Goal: Task Accomplishment & Management: Use online tool/utility

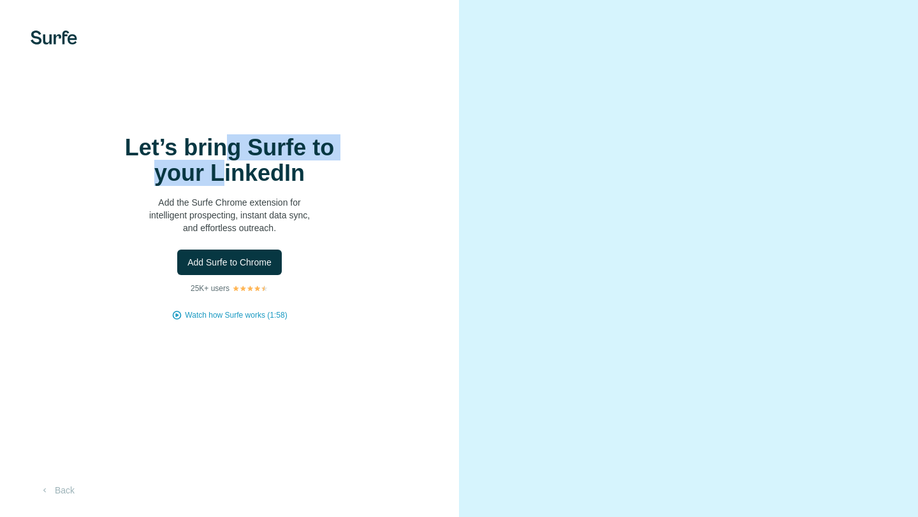
drag, startPoint x: 220, startPoint y: 147, endPoint x: 220, endPoint y: 173, distance: 25.5
click at [220, 173] on h1 "Let’s bring Surfe to your LinkedIn" at bounding box center [229, 160] width 255 height 51
click at [224, 165] on h1 "Let’s bring Surfe to your LinkedIn" at bounding box center [229, 160] width 255 height 51
click at [543, 162] on video at bounding box center [687, 259] width 387 height 194
click at [586, 299] on video at bounding box center [687, 259] width 387 height 194
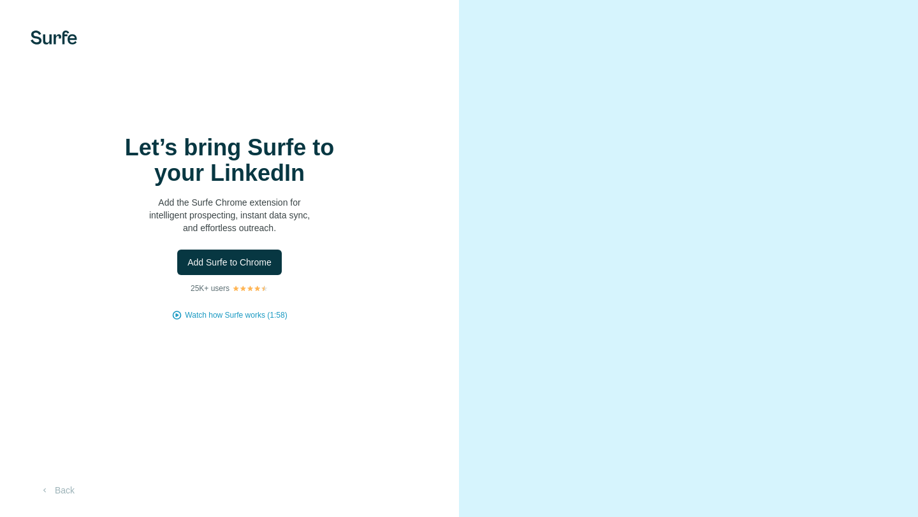
click at [224, 333] on div "Let’s bring Surfe to your LinkedIn Add the Surfe Chrome extension for intellige…" at bounding box center [229, 258] width 459 height 517
click at [222, 319] on span "Watch how Surfe works (1:58)" at bounding box center [236, 315] width 102 height 11
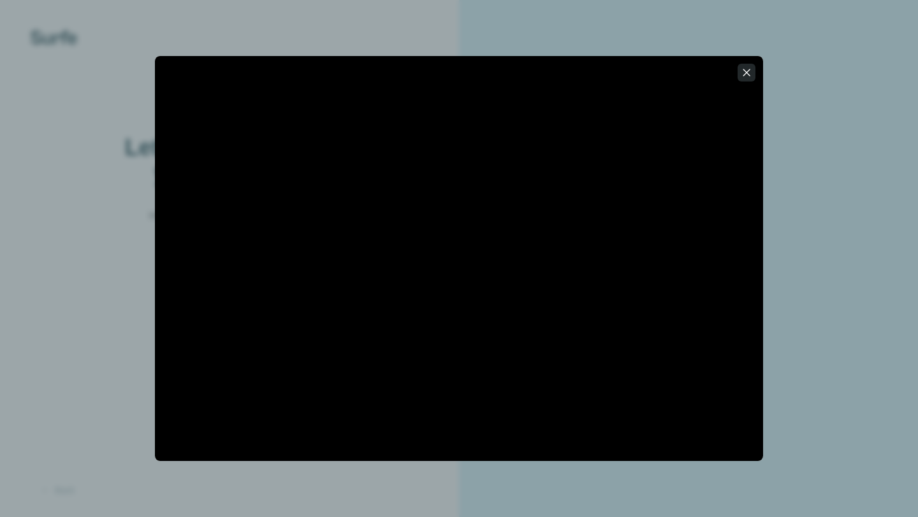
click at [749, 64] on button "button" at bounding box center [746, 73] width 18 height 18
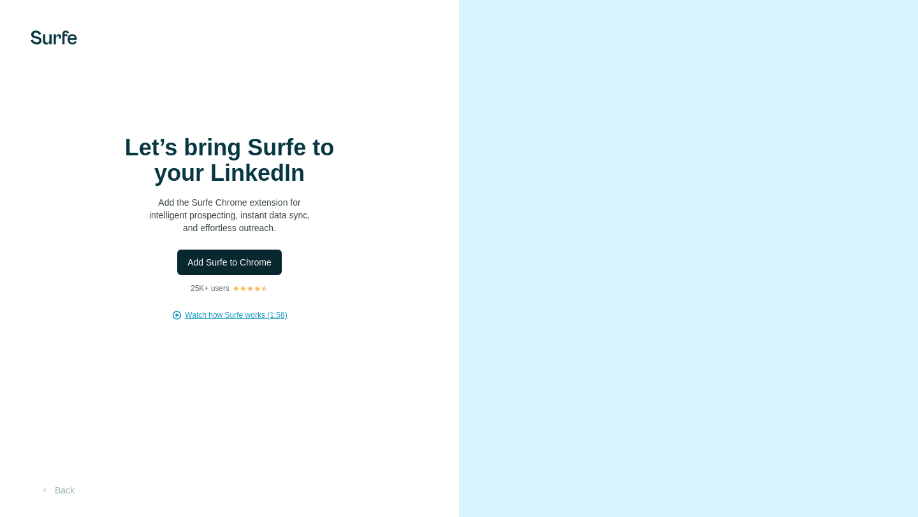
click at [236, 264] on span "Add Surfe to Chrome" at bounding box center [229, 262] width 84 height 13
click at [58, 491] on button "Back" at bounding box center [57, 490] width 53 height 23
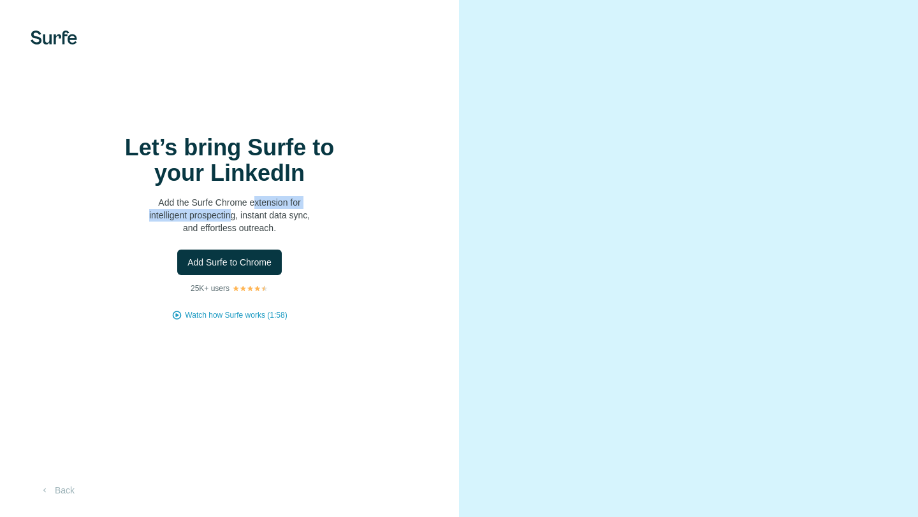
drag, startPoint x: 256, startPoint y: 201, endPoint x: 234, endPoint y: 221, distance: 29.3
click at [233, 221] on p "Add the Surfe Chrome extension for intelligent prospecting, instant data sync, …" at bounding box center [229, 215] width 255 height 38
click at [234, 221] on p "Add the Surfe Chrome extension for intelligent prospecting, instant data sync, …" at bounding box center [229, 215] width 255 height 38
click at [234, 263] on span "Add Surfe to Chrome" at bounding box center [229, 262] width 84 height 13
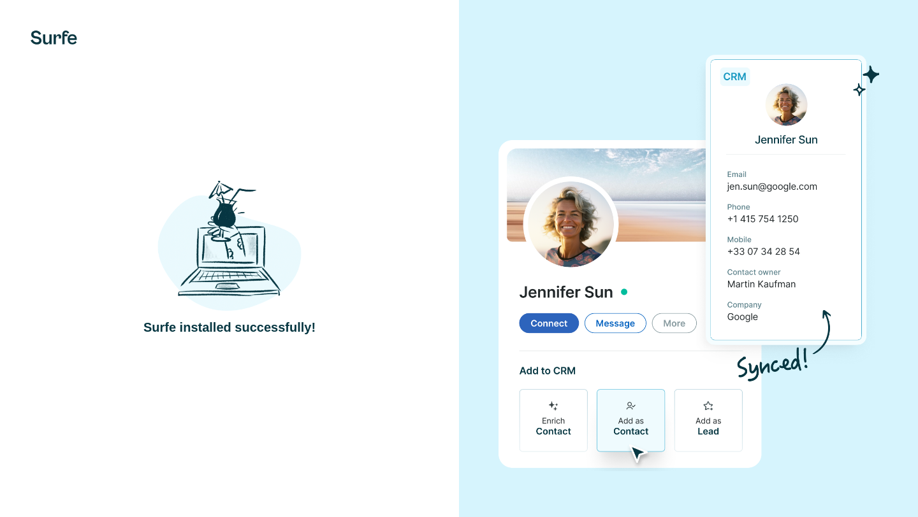
click at [357, 244] on div "Surfe installed successfully!" at bounding box center [229, 259] width 408 height 156
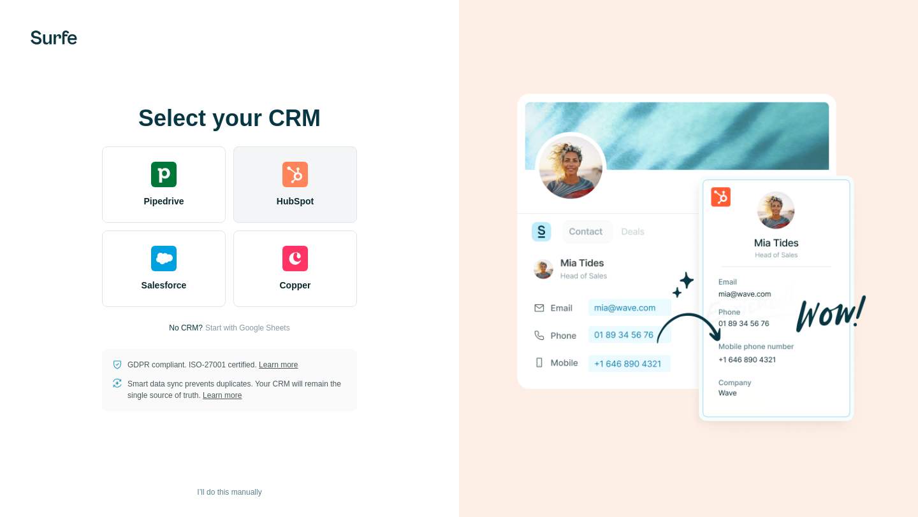
click at [303, 176] on img at bounding box center [294, 174] width 25 height 25
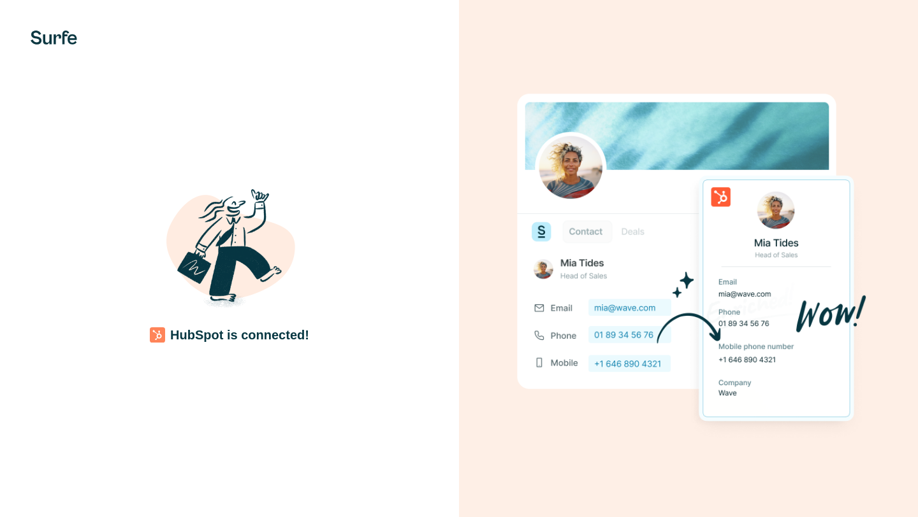
click at [305, 342] on h4 "HubSpot is connected!" at bounding box center [239, 335] width 139 height 18
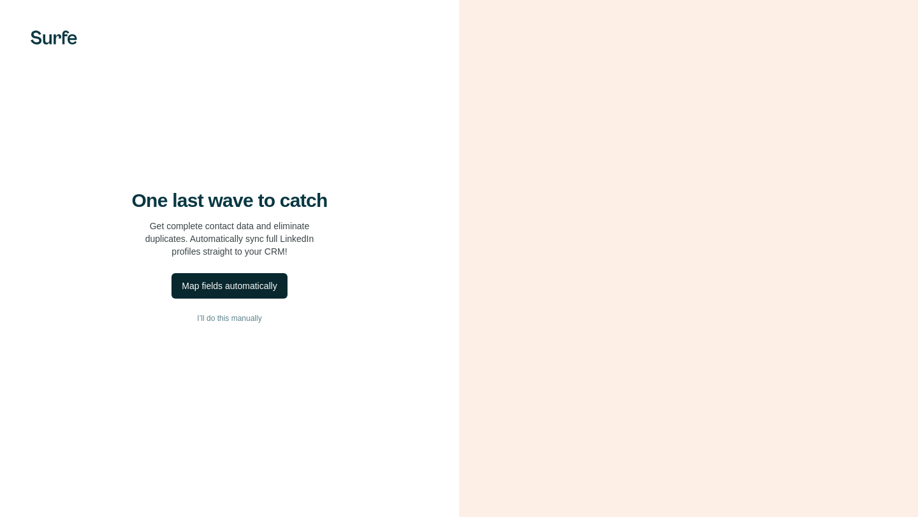
click at [268, 291] on div "Map fields automatically" at bounding box center [229, 286] width 95 height 13
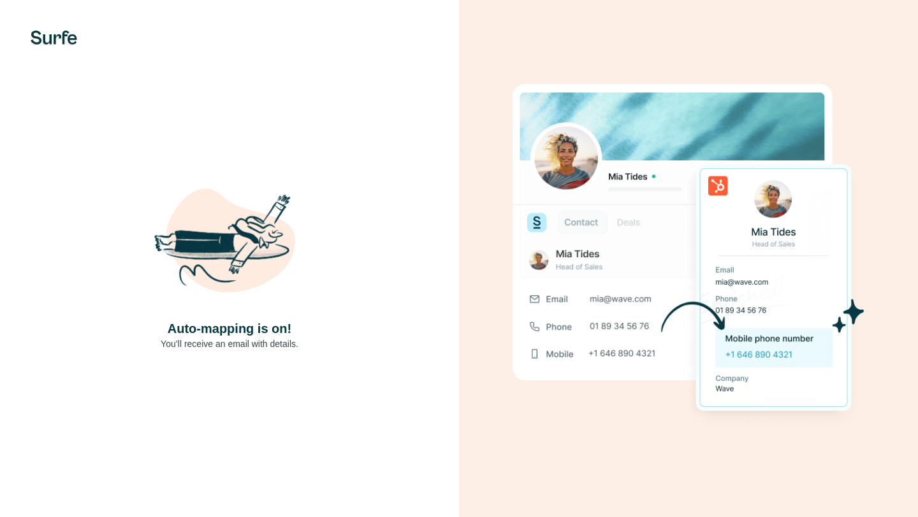
click at [268, 291] on img at bounding box center [229, 243] width 153 height 153
click at [231, 241] on img at bounding box center [229, 243] width 153 height 153
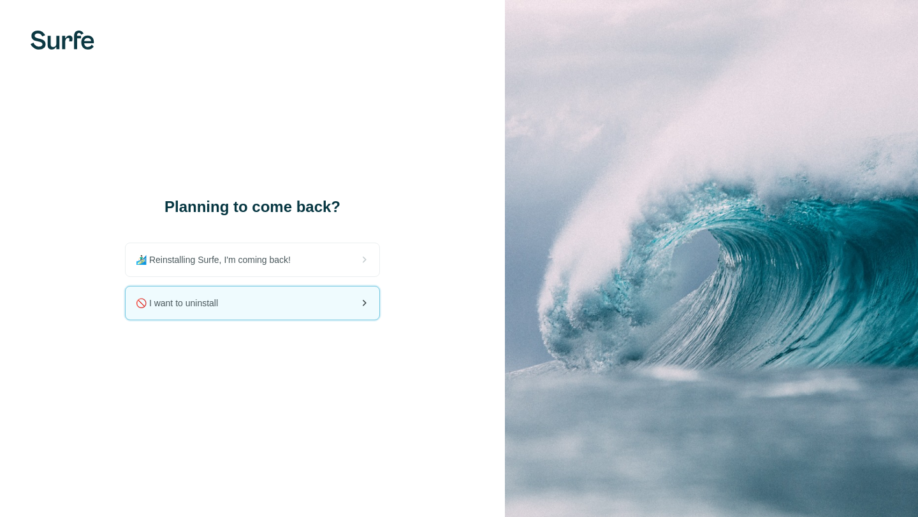
click at [251, 301] on div "🚫 I want to uninstall" at bounding box center [253, 303] width 254 height 33
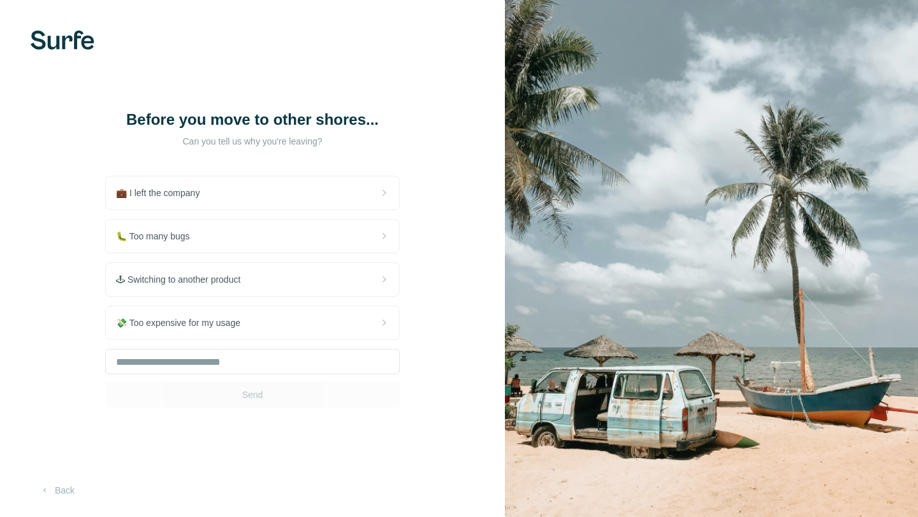
click at [623, 189] on img at bounding box center [711, 258] width 413 height 517
